Goal: Task Accomplishment & Management: Manage account settings

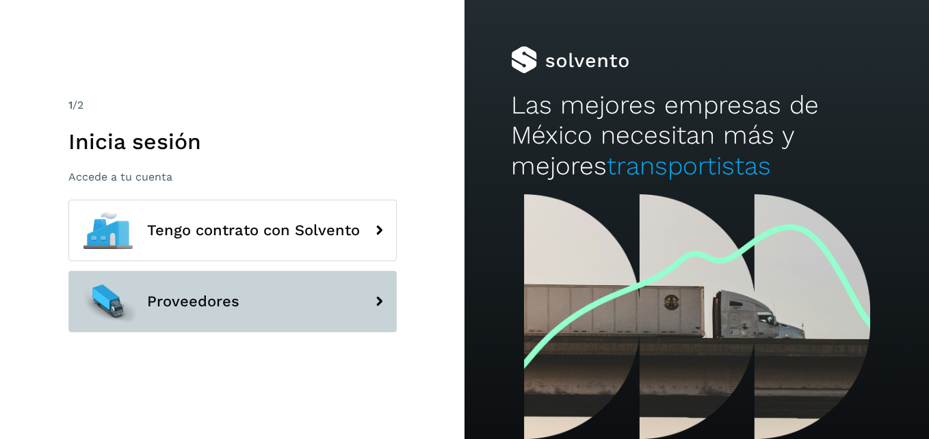
click at [225, 285] on button "Proveedores" at bounding box center [232, 302] width 328 height 62
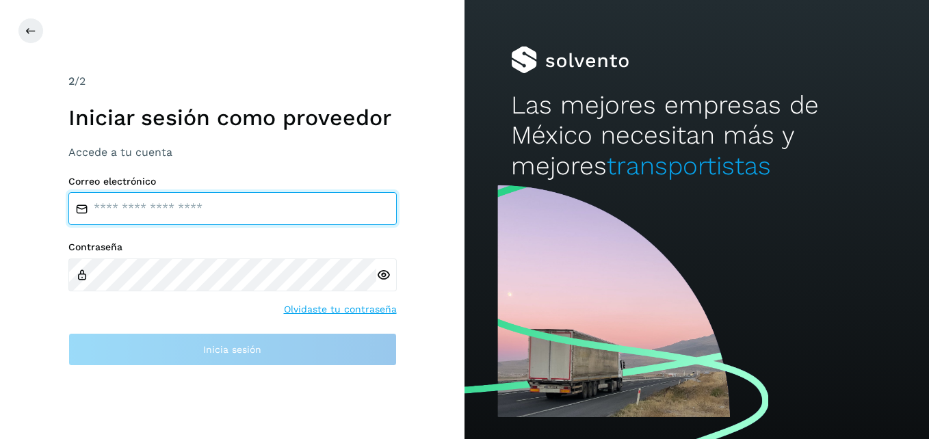
type input "**********"
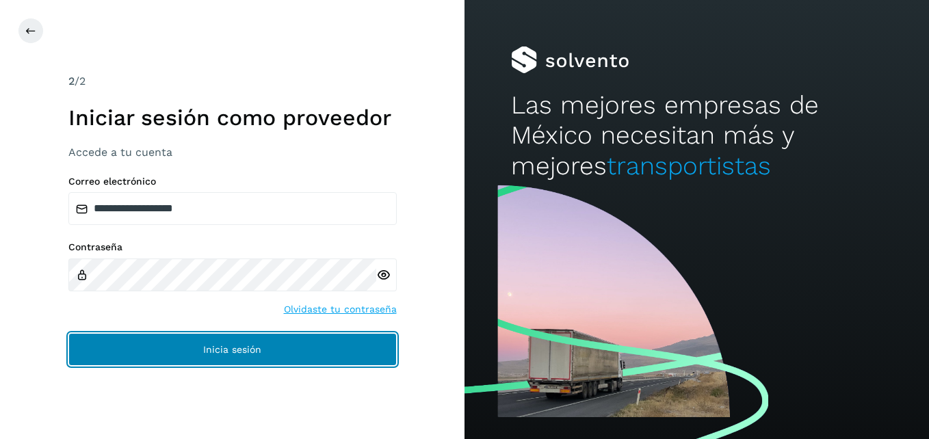
click at [273, 349] on button "Inicia sesión" at bounding box center [232, 349] width 328 height 33
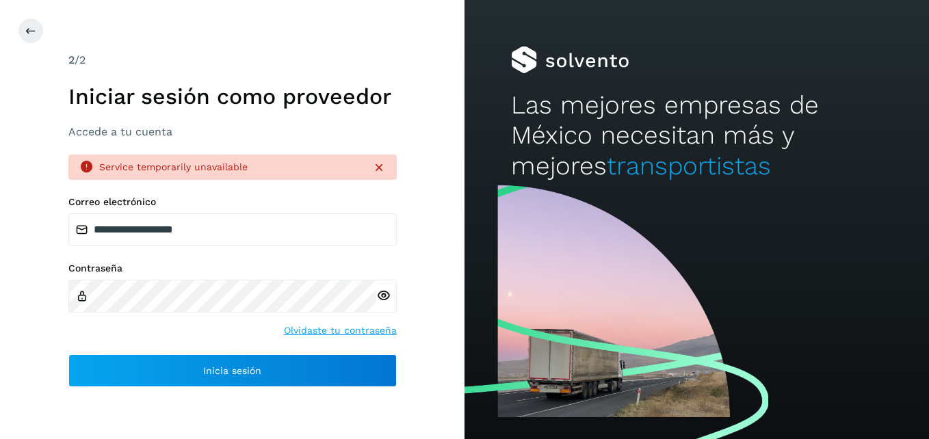
click at [309, 329] on link "Olvidaste tu contraseña" at bounding box center [340, 331] width 113 height 14
click at [380, 172] on icon at bounding box center [379, 168] width 14 height 14
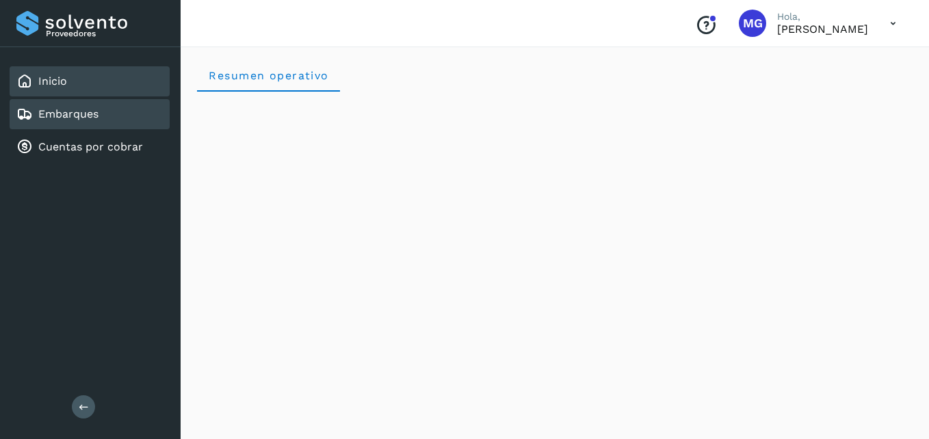
click at [133, 109] on div "Embarques" at bounding box center [90, 114] width 160 height 30
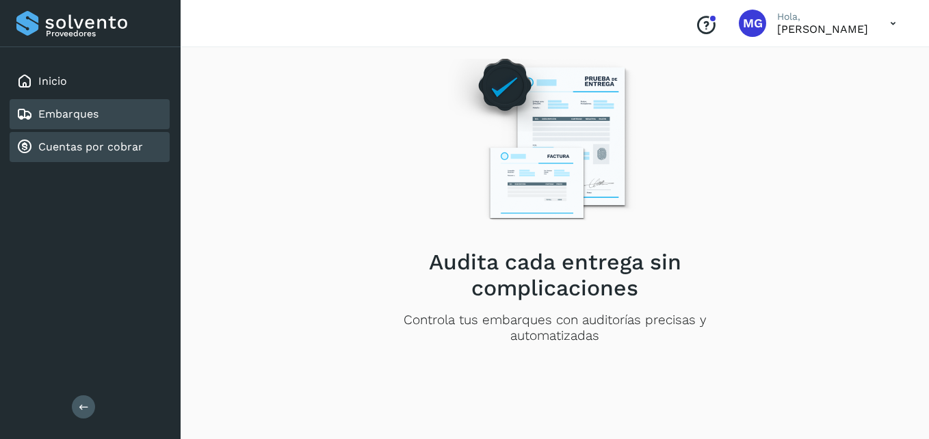
click at [117, 153] on link "Cuentas por cobrar" at bounding box center [90, 146] width 105 height 13
